Goal: Transaction & Acquisition: Purchase product/service

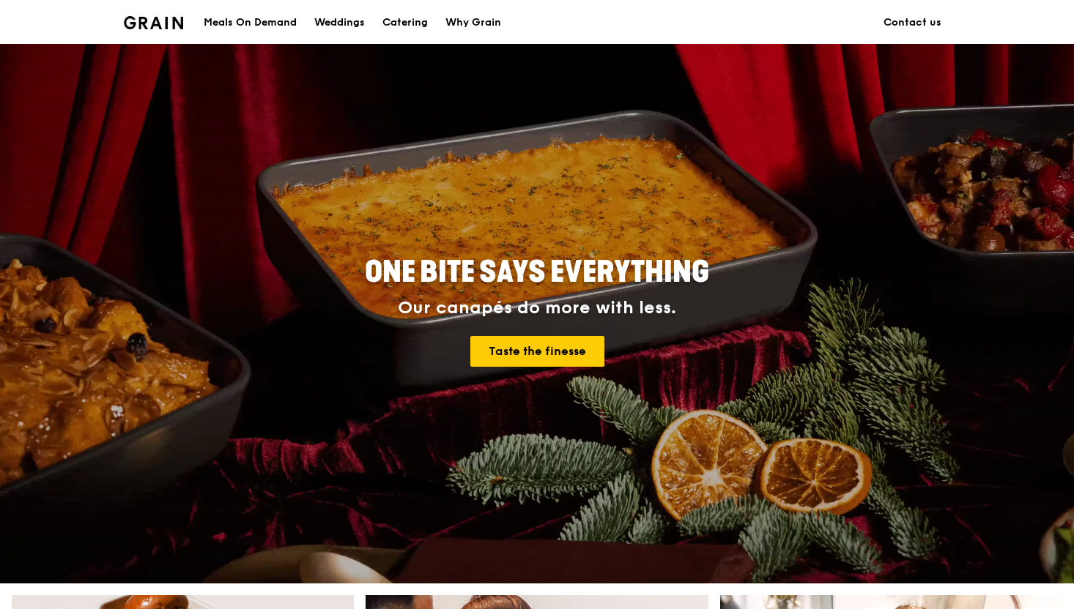
scroll to position [30, 0]
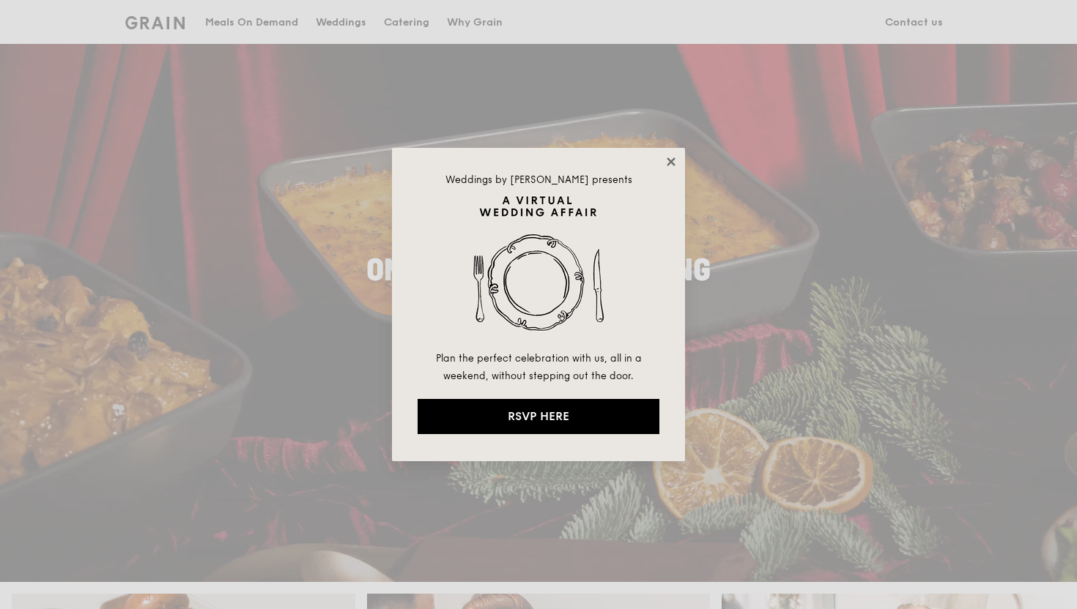
click at [669, 155] on icon at bounding box center [670, 161] width 13 height 13
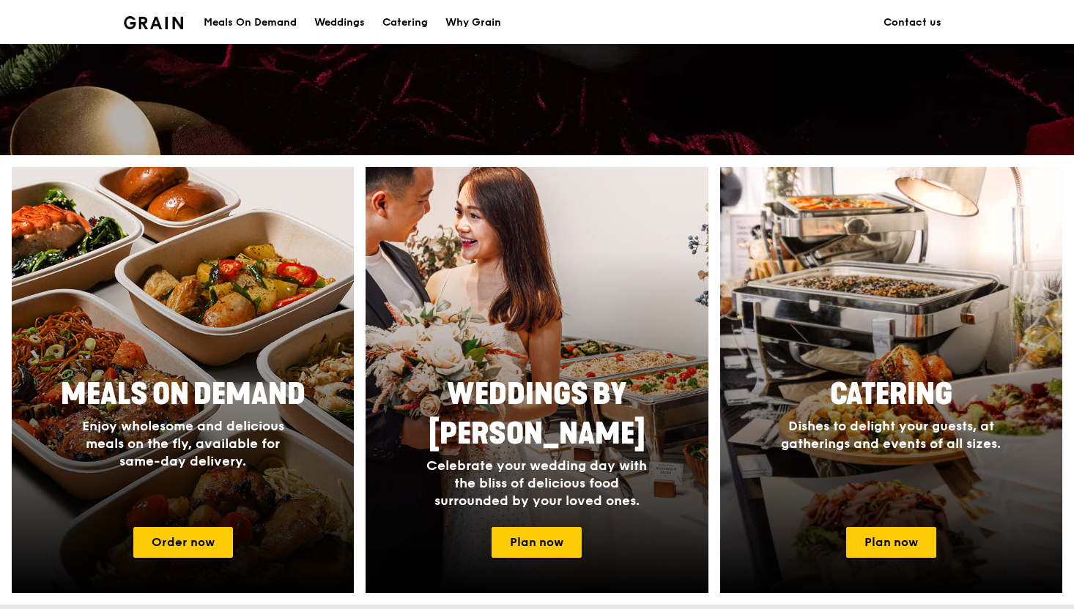
scroll to position [469, 0]
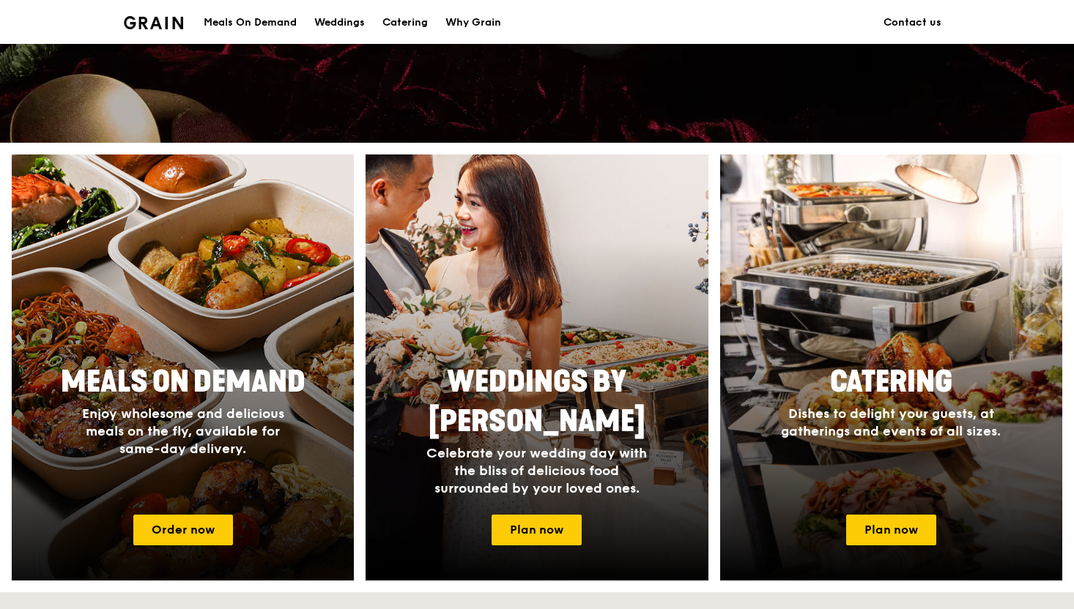
click at [190, 407] on span "Enjoy wholesome and delicious meals on the fly, available for same-day delivery." at bounding box center [183, 431] width 202 height 51
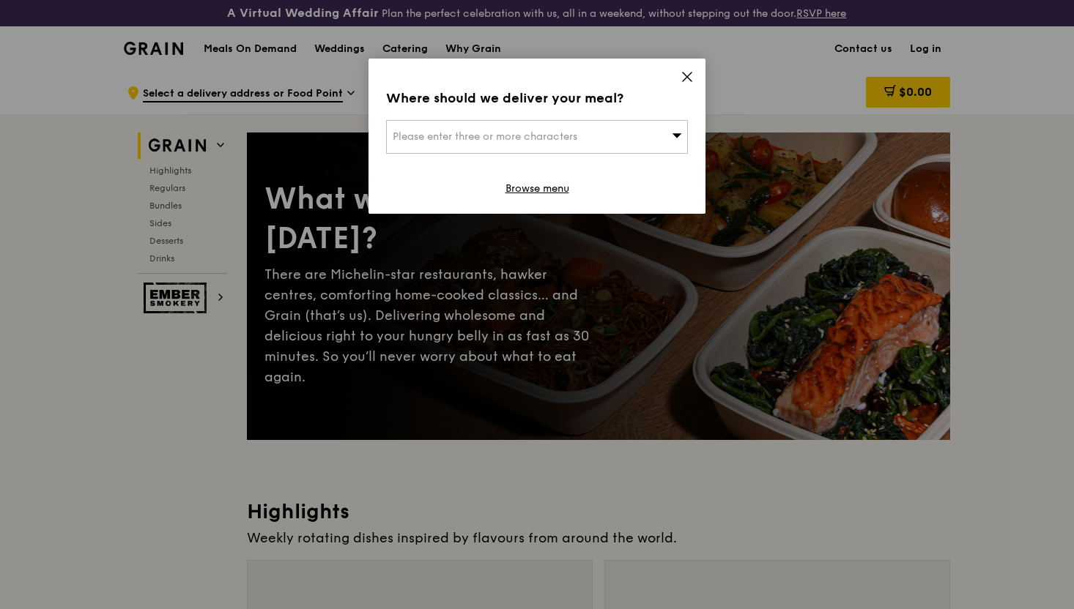
click at [668, 129] on div "Please enter three or more characters" at bounding box center [537, 137] width 302 height 34
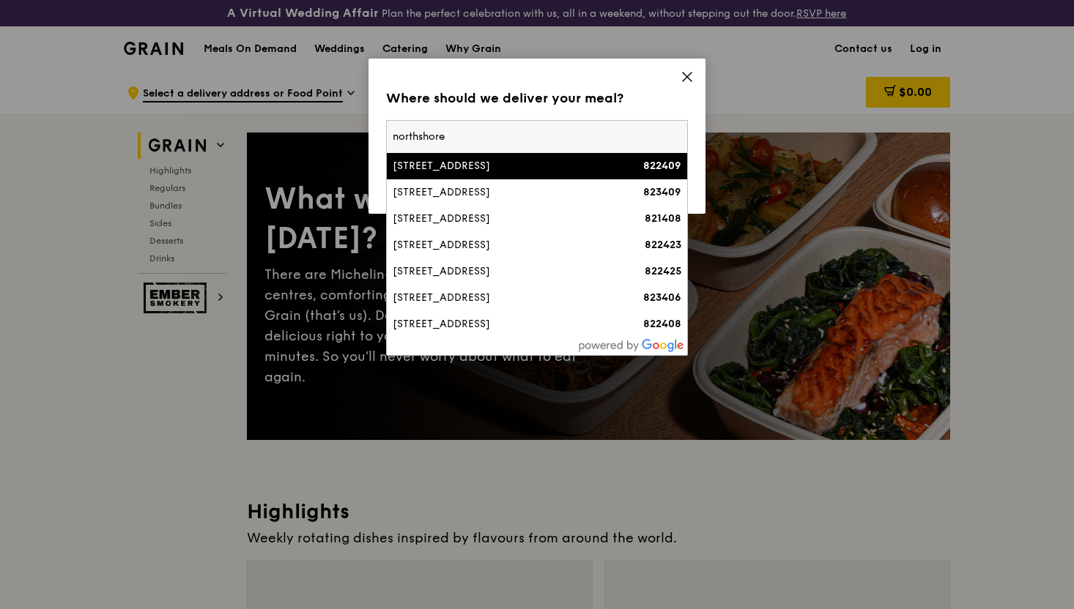
click at [391, 137] on input "northshore" at bounding box center [537, 137] width 300 height 32
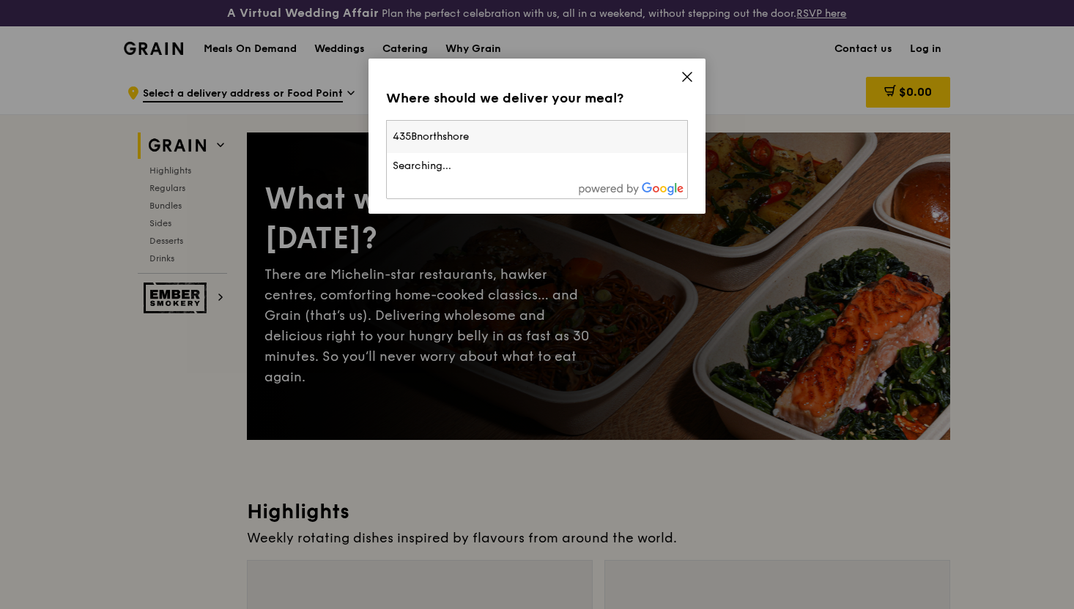
type input "435B northshore"
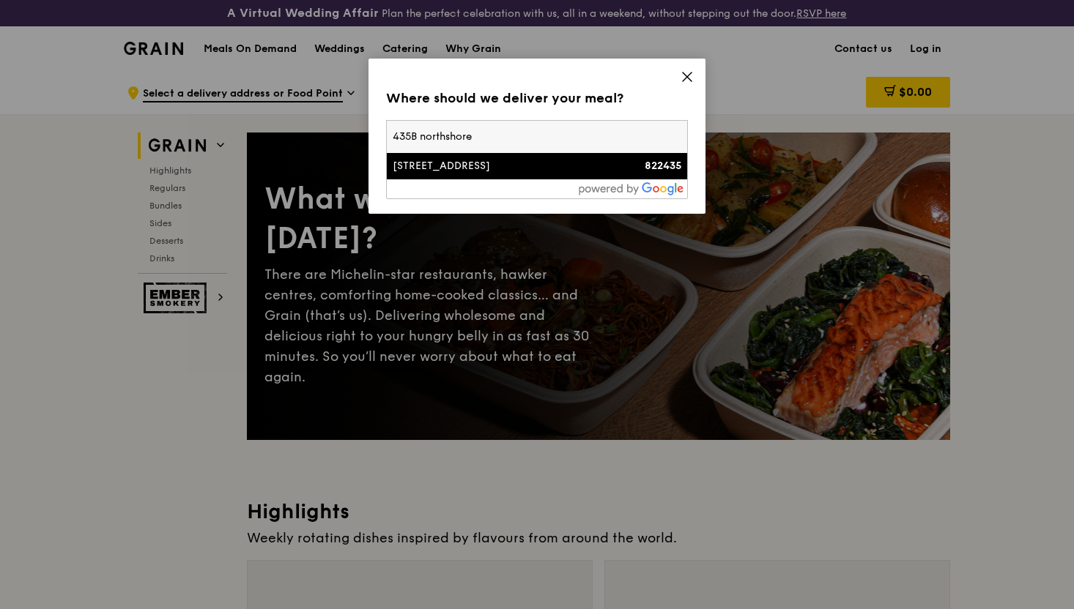
click at [557, 135] on input "435B northshore" at bounding box center [537, 137] width 300 height 32
click at [536, 164] on div "[STREET_ADDRESS]" at bounding box center [501, 166] width 217 height 15
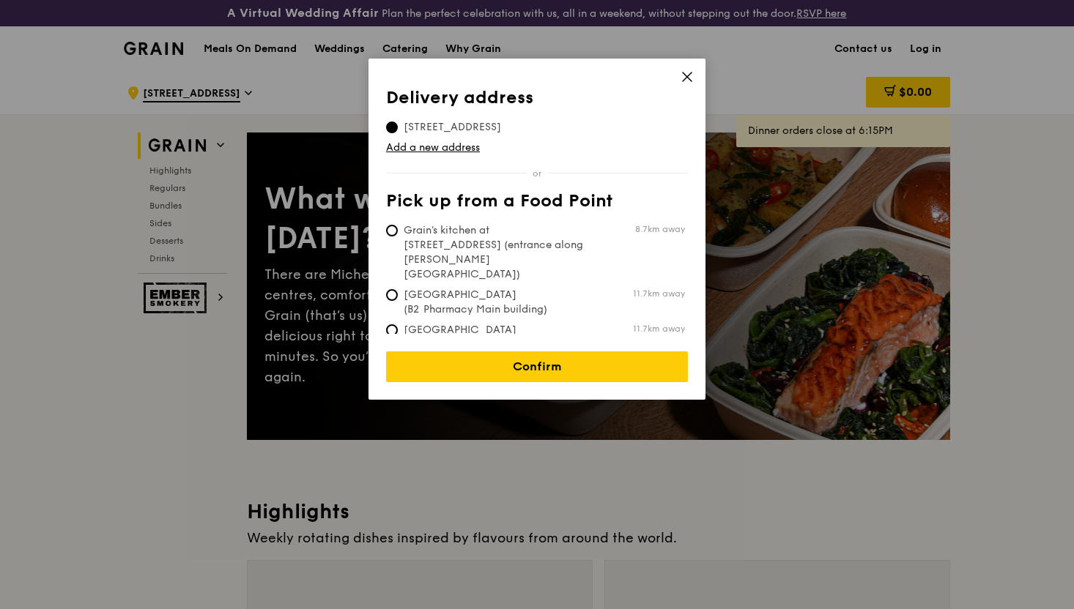
click at [688, 73] on icon at bounding box center [686, 76] width 13 height 13
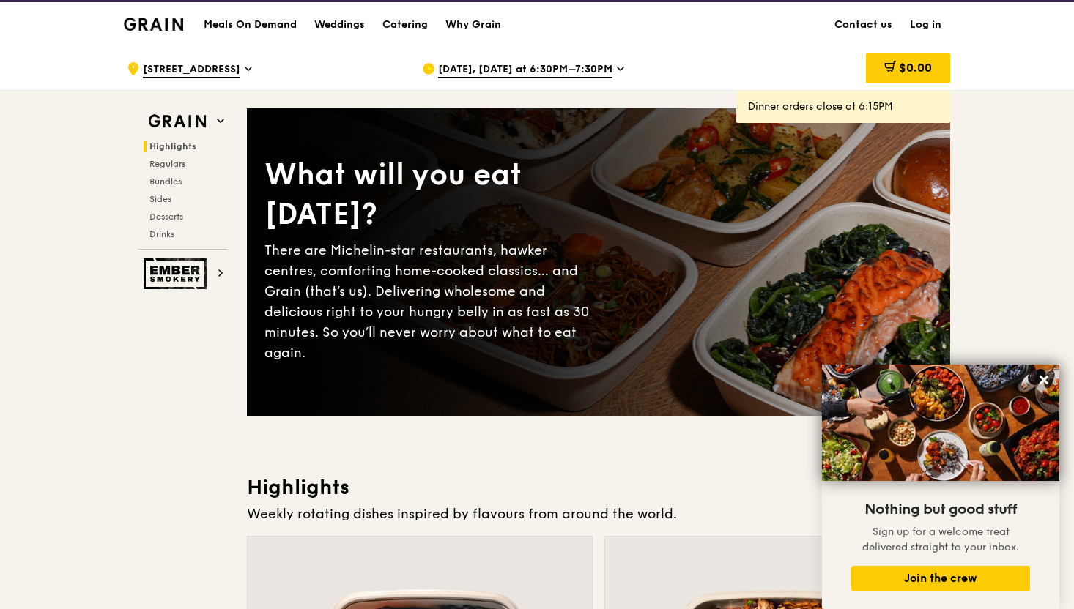
scroll to position [5, 0]
